Goal: Task Accomplishment & Management: Manage account settings

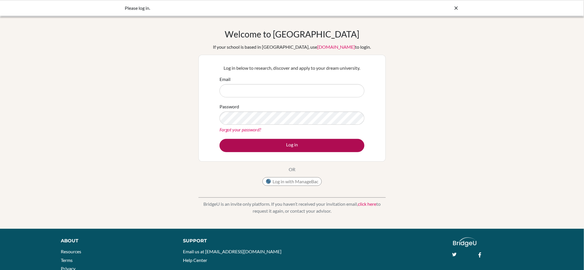
type input "fan.ashley@primacy.org.tw"
click at [293, 146] on button "Log in" at bounding box center [292, 145] width 145 height 13
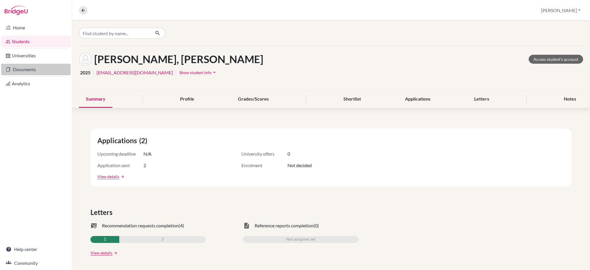
click at [21, 73] on link "Documents" at bounding box center [35, 70] width 69 height 12
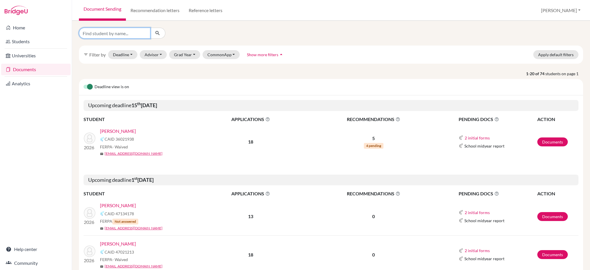
click at [114, 34] on input "Find student by name..." at bounding box center [114, 33] width 71 height 11
type input "Yuna"
click button "submit" at bounding box center [157, 33] width 15 height 11
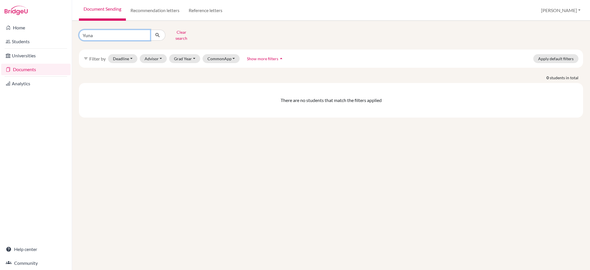
click at [112, 37] on input "Yuna" at bounding box center [114, 35] width 71 height 11
drag, startPoint x: 115, startPoint y: 35, endPoint x: 49, endPoint y: 33, distance: 66.3
click at [49, 33] on div "Home Students Universities Documents Analytics Help center Community Document S…" at bounding box center [295, 135] width 590 height 270
click at [104, 32] on input "Find student by name..." at bounding box center [114, 35] width 71 height 11
paste input "[PERSON_NAME]"
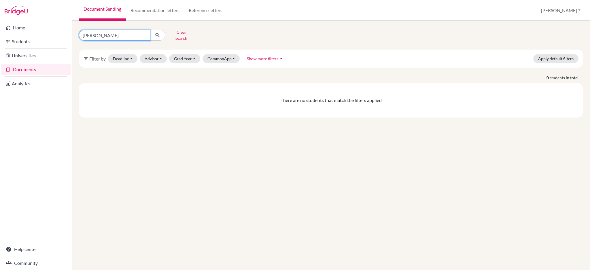
type input "[PERSON_NAME]"
click button "submit" at bounding box center [157, 35] width 15 height 11
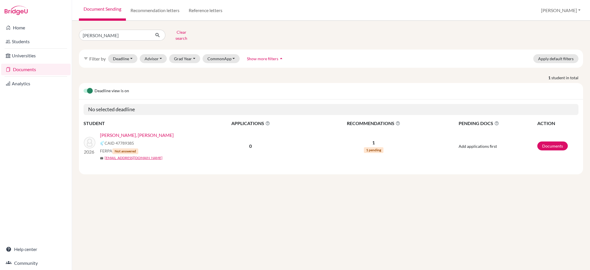
click at [124, 132] on link "[PERSON_NAME], [PERSON_NAME]" at bounding box center [137, 135] width 74 height 7
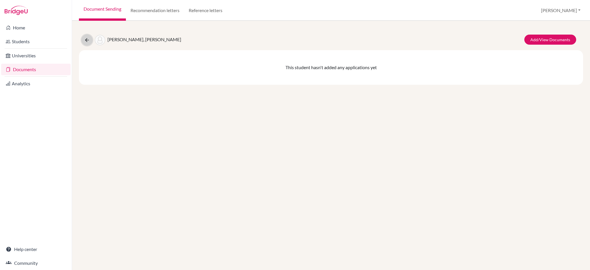
click at [86, 40] on icon at bounding box center [87, 40] width 6 height 6
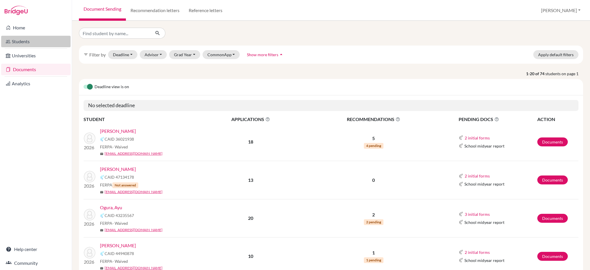
click at [21, 42] on link "Students" at bounding box center [35, 42] width 69 height 12
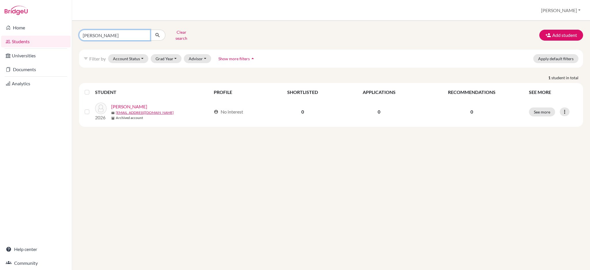
drag, startPoint x: 114, startPoint y: 34, endPoint x: 75, endPoint y: 36, distance: 39.2
click at [75, 36] on div "[PERSON_NAME] Clear search" at bounding box center [160, 35] width 171 height 15
click at [90, 36] on input "Find student by name..." at bounding box center [114, 35] width 71 height 11
paste input "An-Chen Wu"
type input "An-Chen Wu"
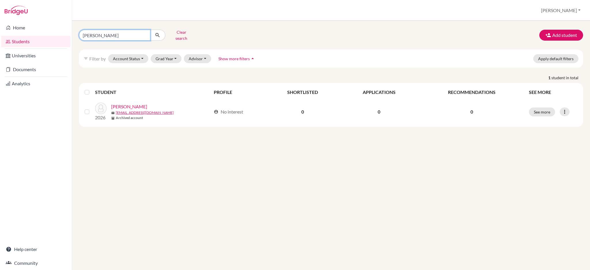
click button "submit" at bounding box center [157, 35] width 15 height 11
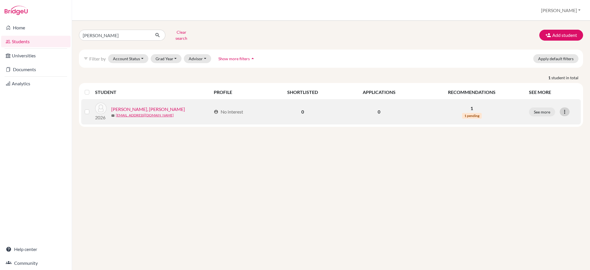
click at [566, 109] on icon at bounding box center [565, 112] width 6 height 6
click at [548, 121] on button "Edit student" at bounding box center [540, 123] width 46 height 9
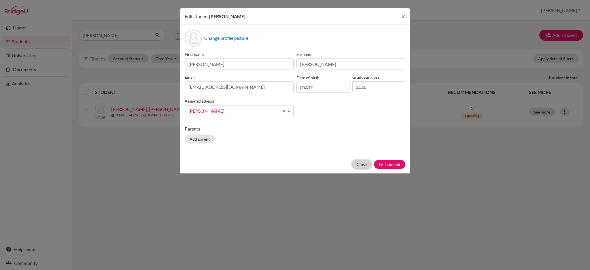
click at [362, 164] on button "Close" at bounding box center [362, 164] width 20 height 9
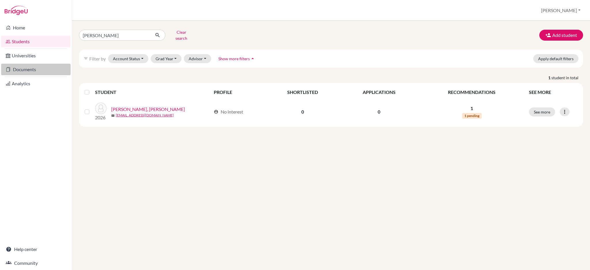
click at [27, 71] on link "Documents" at bounding box center [35, 70] width 69 height 12
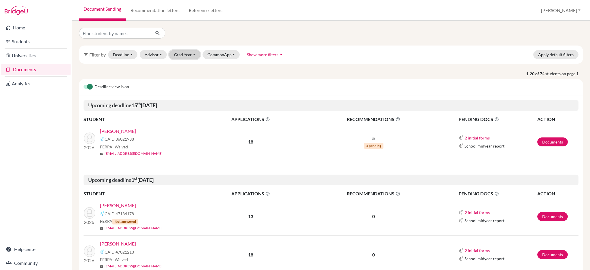
click at [192, 57] on button "Grad Year" at bounding box center [184, 54] width 31 height 9
click at [186, 83] on div "2026" at bounding box center [186, 85] width 20 height 7
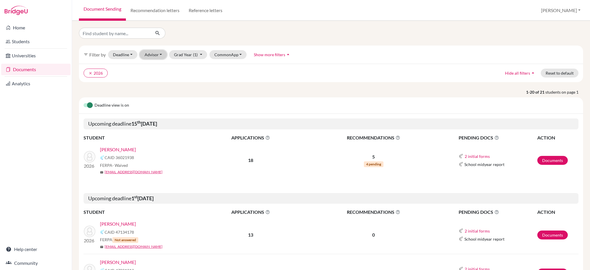
click at [154, 57] on button "Advisor" at bounding box center [153, 54] width 27 height 9
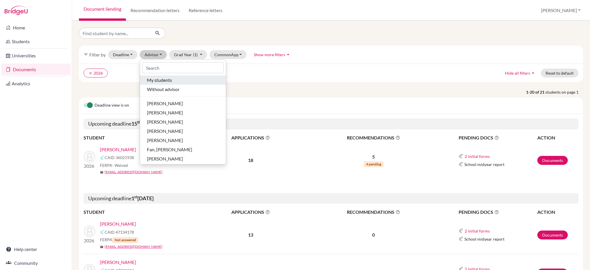
click at [167, 82] on span "My students" at bounding box center [159, 80] width 25 height 7
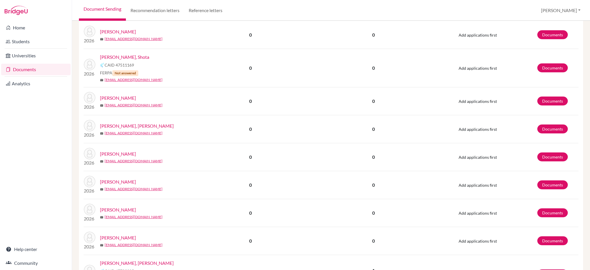
scroll to position [530, 0]
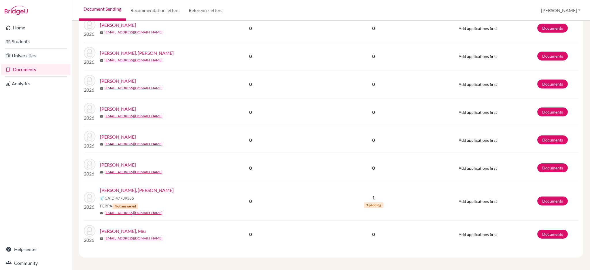
click at [119, 231] on link "[PERSON_NAME], Miu" at bounding box center [123, 231] width 46 height 7
